Goal: Task Accomplishment & Management: Use online tool/utility

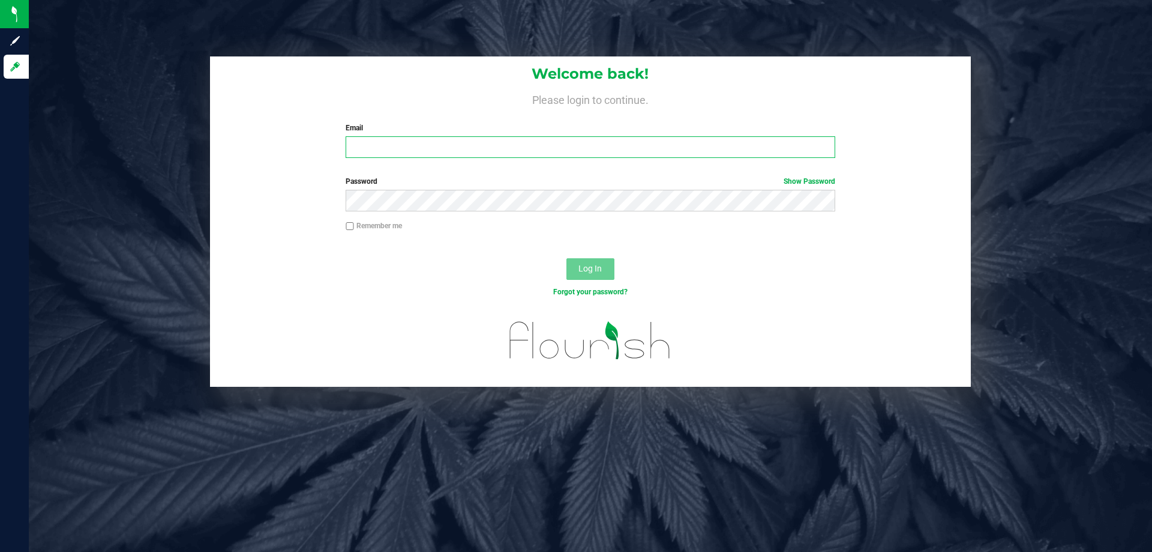
click at [388, 143] on input "Email" at bounding box center [590, 147] width 489 height 22
type input "[EMAIL_ADDRESS][DOMAIN_NAME]"
click at [567, 258] on button "Log In" at bounding box center [591, 269] width 48 height 22
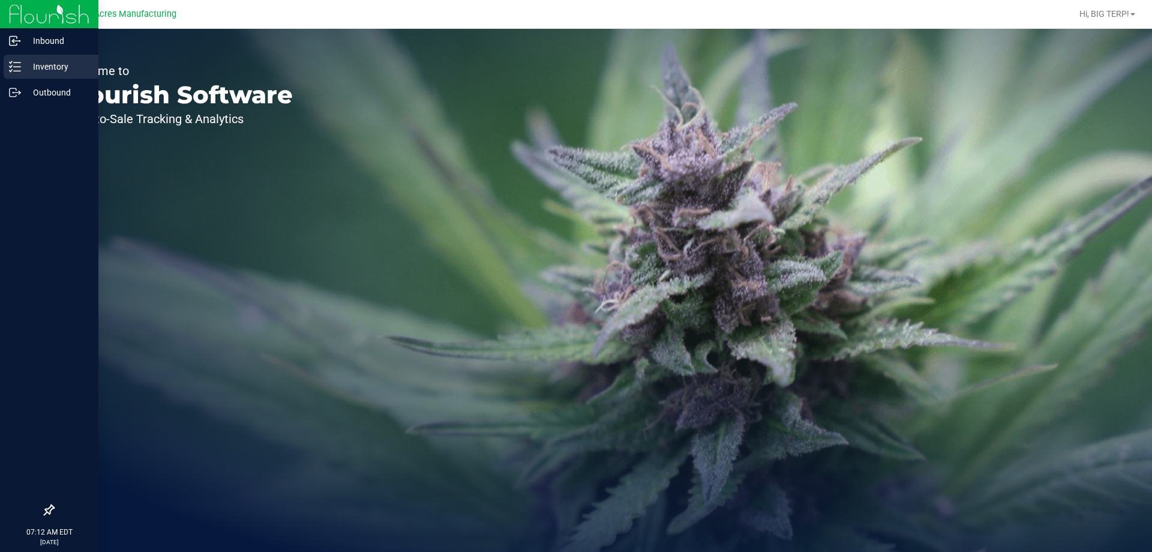
drag, startPoint x: 28, startPoint y: 67, endPoint x: 16, endPoint y: 65, distance: 12.1
click at [28, 66] on p "Inventory" at bounding box center [57, 66] width 72 height 14
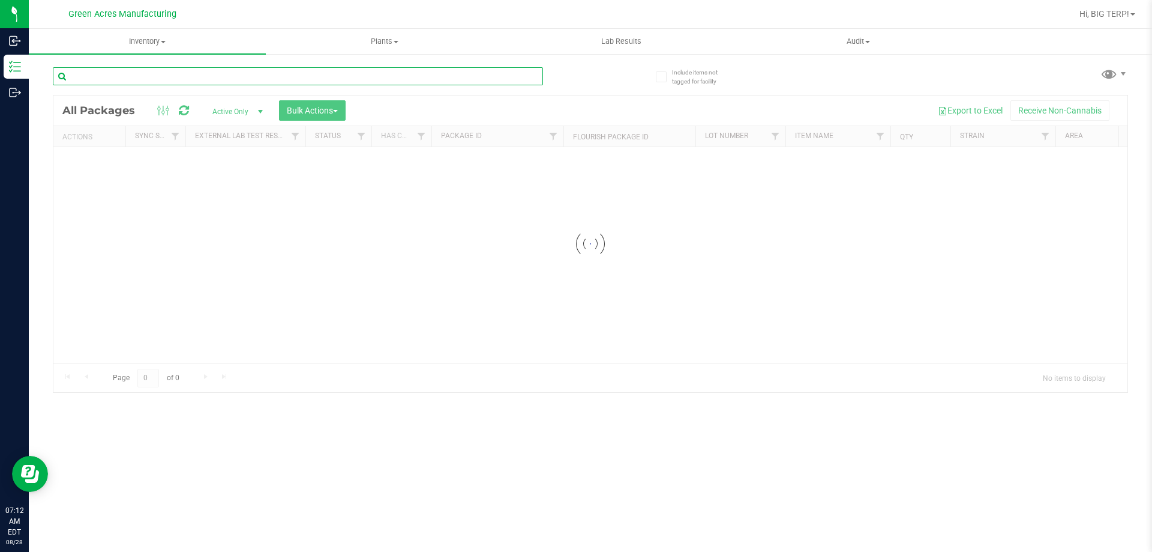
click at [187, 74] on input "text" at bounding box center [298, 76] width 490 height 18
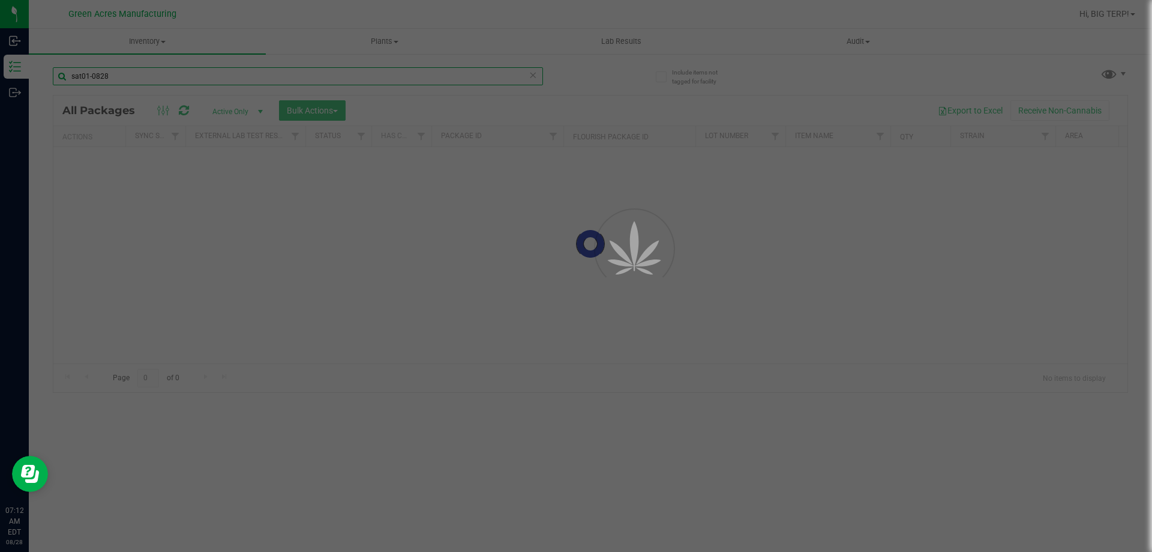
type input "sat01-0828"
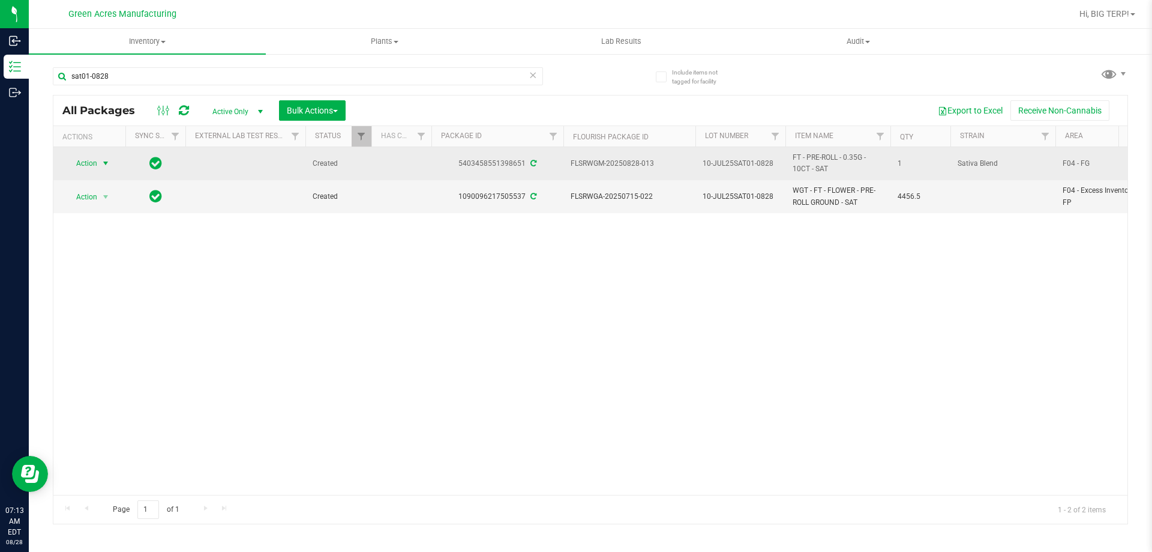
click at [106, 170] on span "select" at bounding box center [105, 163] width 15 height 17
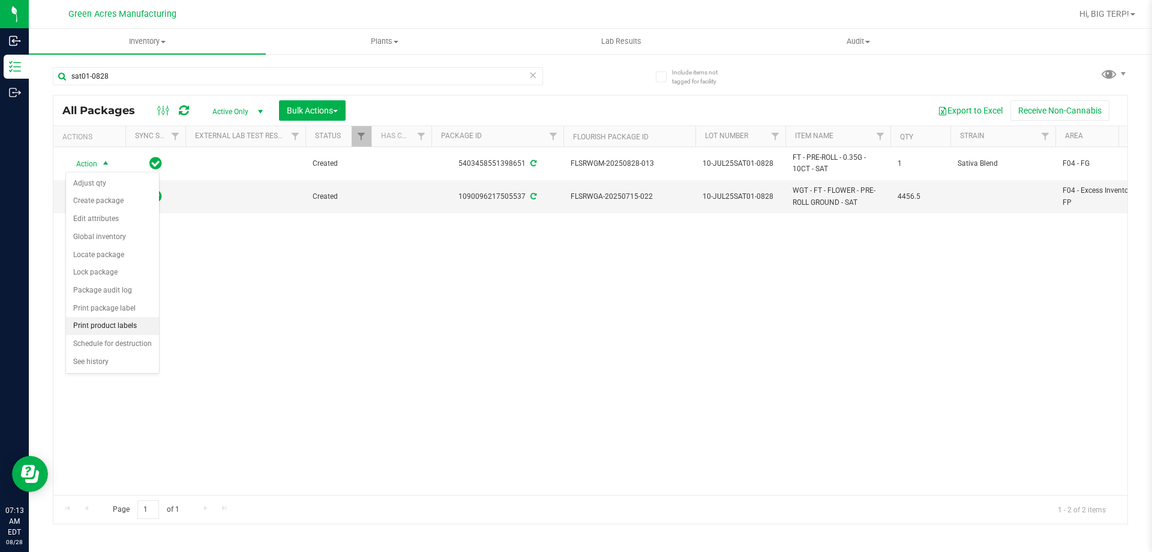
click at [128, 325] on li "Print product labels" at bounding box center [112, 326] width 93 height 18
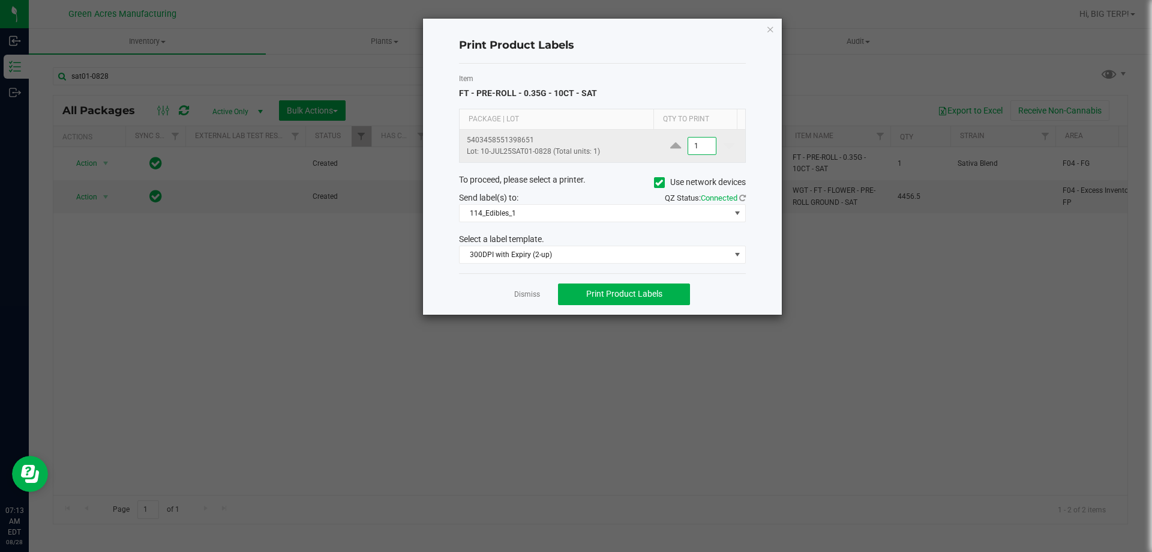
click at [699, 145] on input "1" at bounding box center [702, 145] width 28 height 17
type input "4"
click at [655, 182] on icon at bounding box center [659, 182] width 8 height 0
click at [0, 0] on input "Use network devices" at bounding box center [0, 0] width 0 height 0
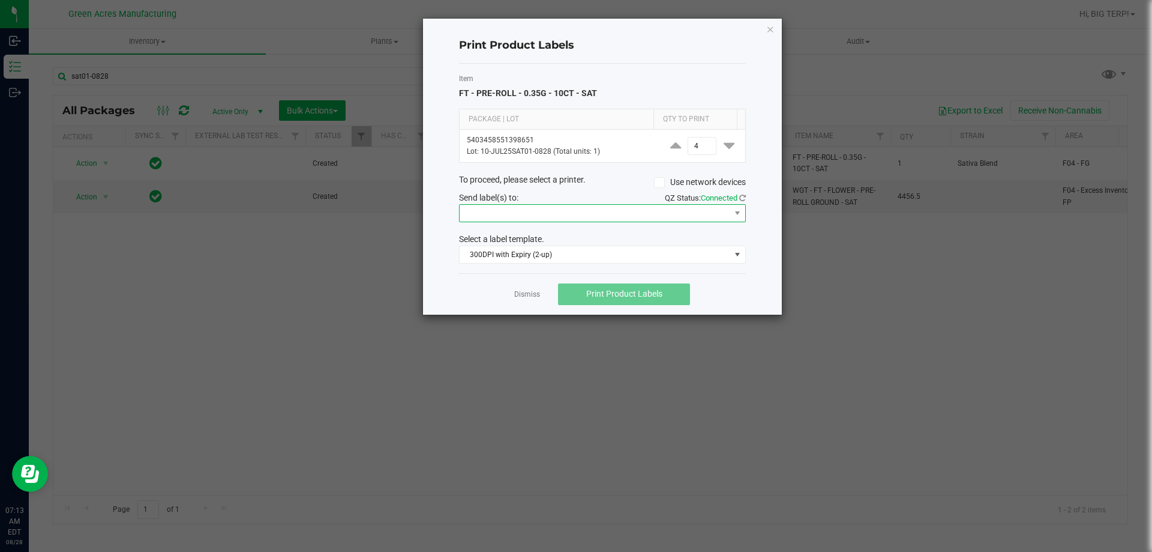
click at [686, 218] on span at bounding box center [595, 213] width 271 height 17
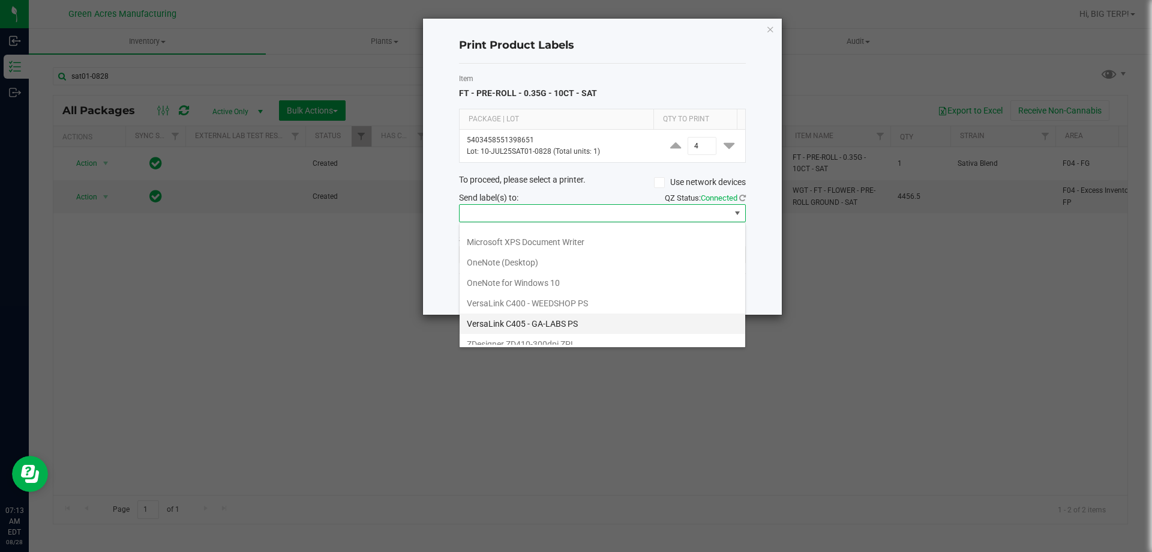
scroll to position [43, 0]
click at [538, 339] on ZPL "ZDesigner ZD410-300dpi ZPL" at bounding box center [603, 334] width 286 height 20
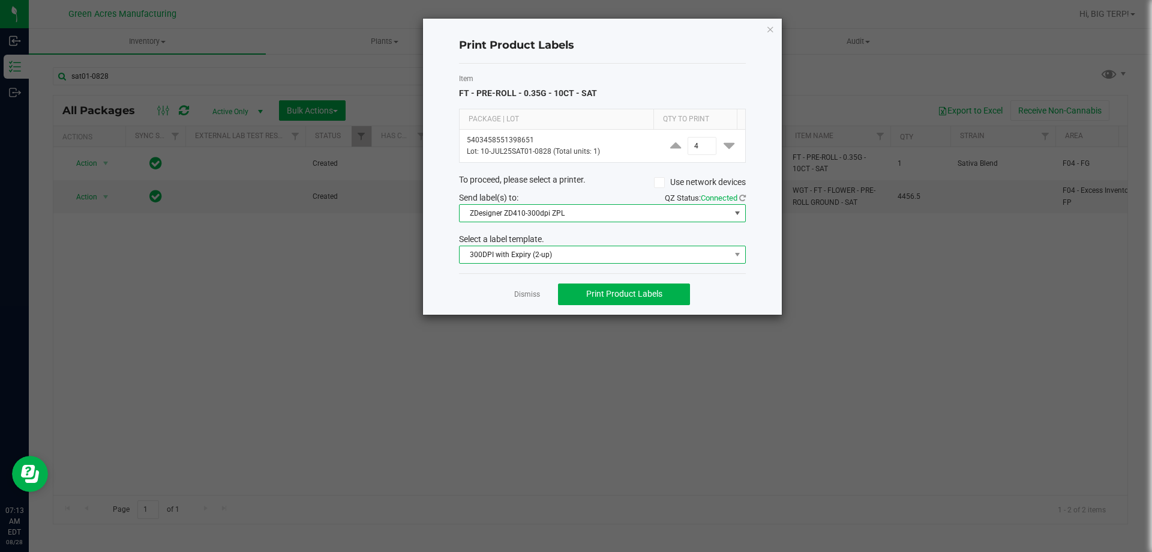
click at [563, 254] on span "300DPI with Expiry (2-up)" at bounding box center [595, 254] width 271 height 17
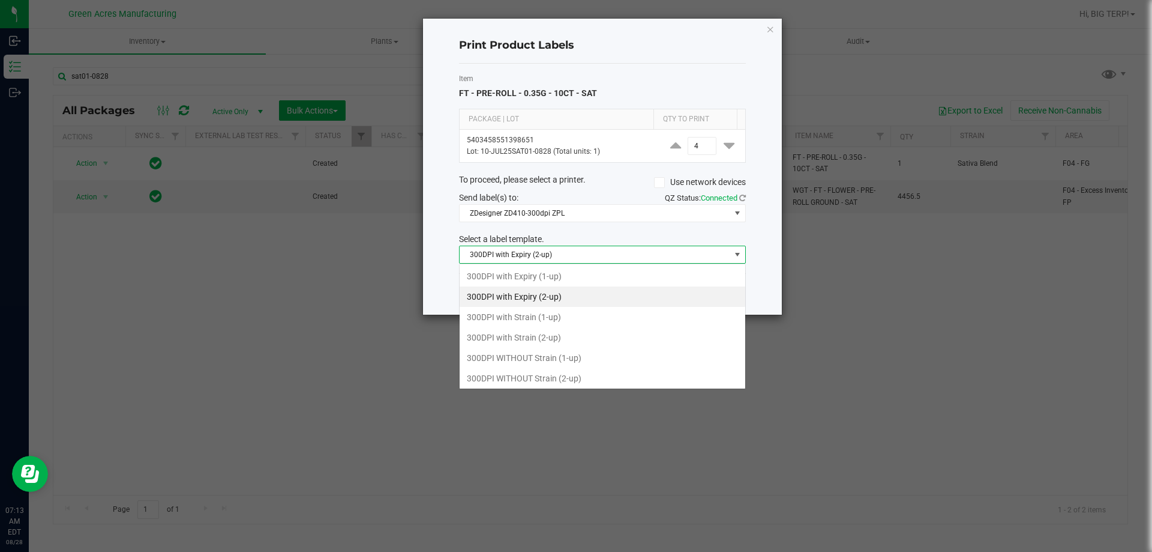
scroll to position [18, 287]
click at [573, 377] on li "300DPI WITHOUT Strain (2-up)" at bounding box center [603, 378] width 286 height 20
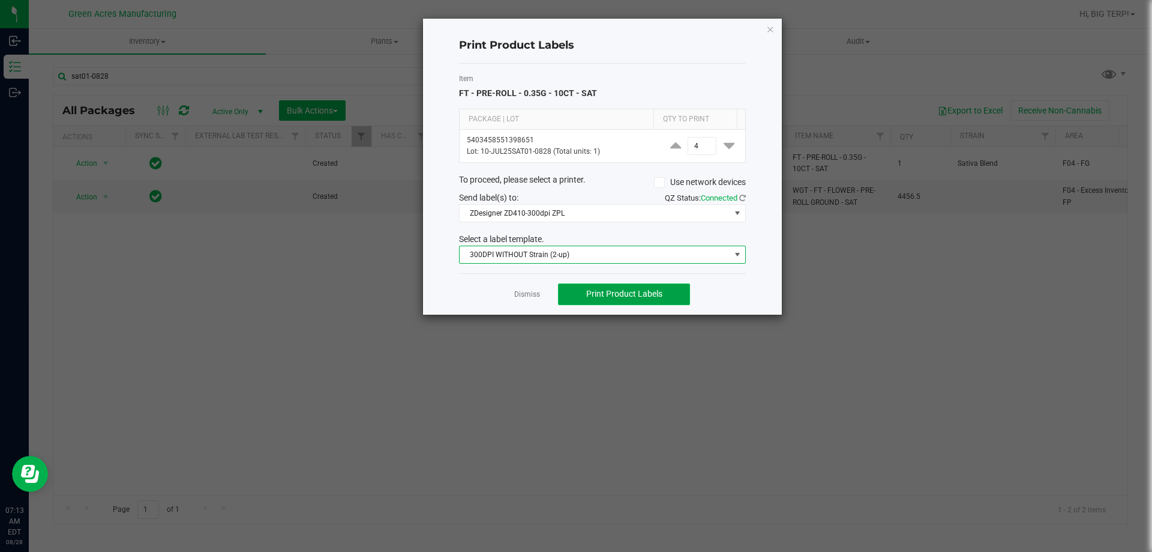
click at [623, 290] on span "Print Product Labels" at bounding box center [624, 294] width 76 height 10
click at [532, 292] on link "Dismiss" at bounding box center [527, 294] width 26 height 10
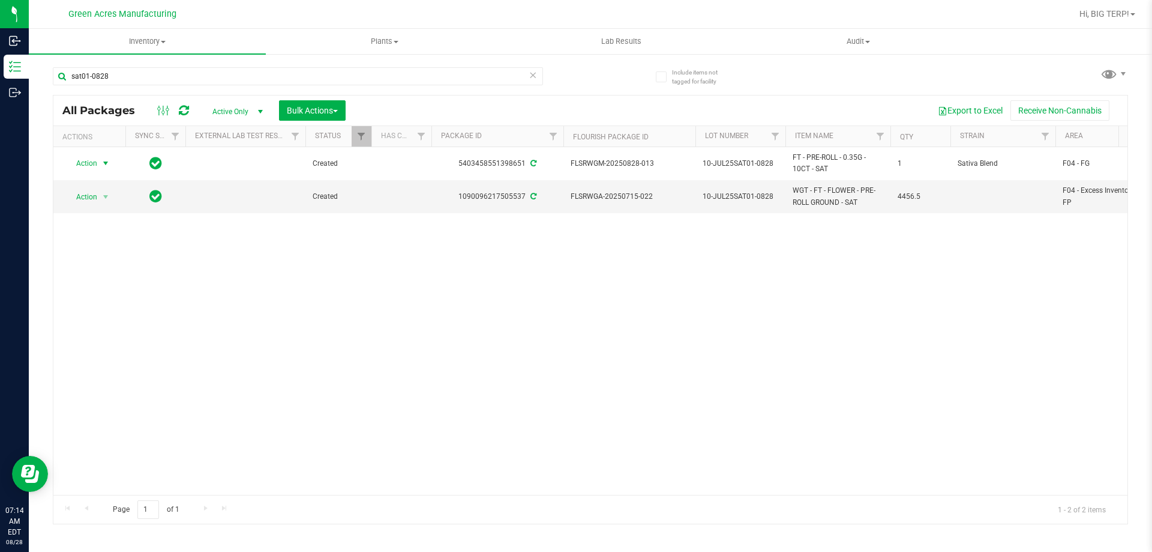
click at [586, 320] on div "Action Action Adjust qty Create package Edit attributes Global inventory Locate…" at bounding box center [590, 320] width 1074 height 347
click at [720, 340] on div "Action Action Adjust qty Create package Edit attributes Global inventory Locate…" at bounding box center [590, 320] width 1074 height 347
